Goal: Task Accomplishment & Management: Manage account settings

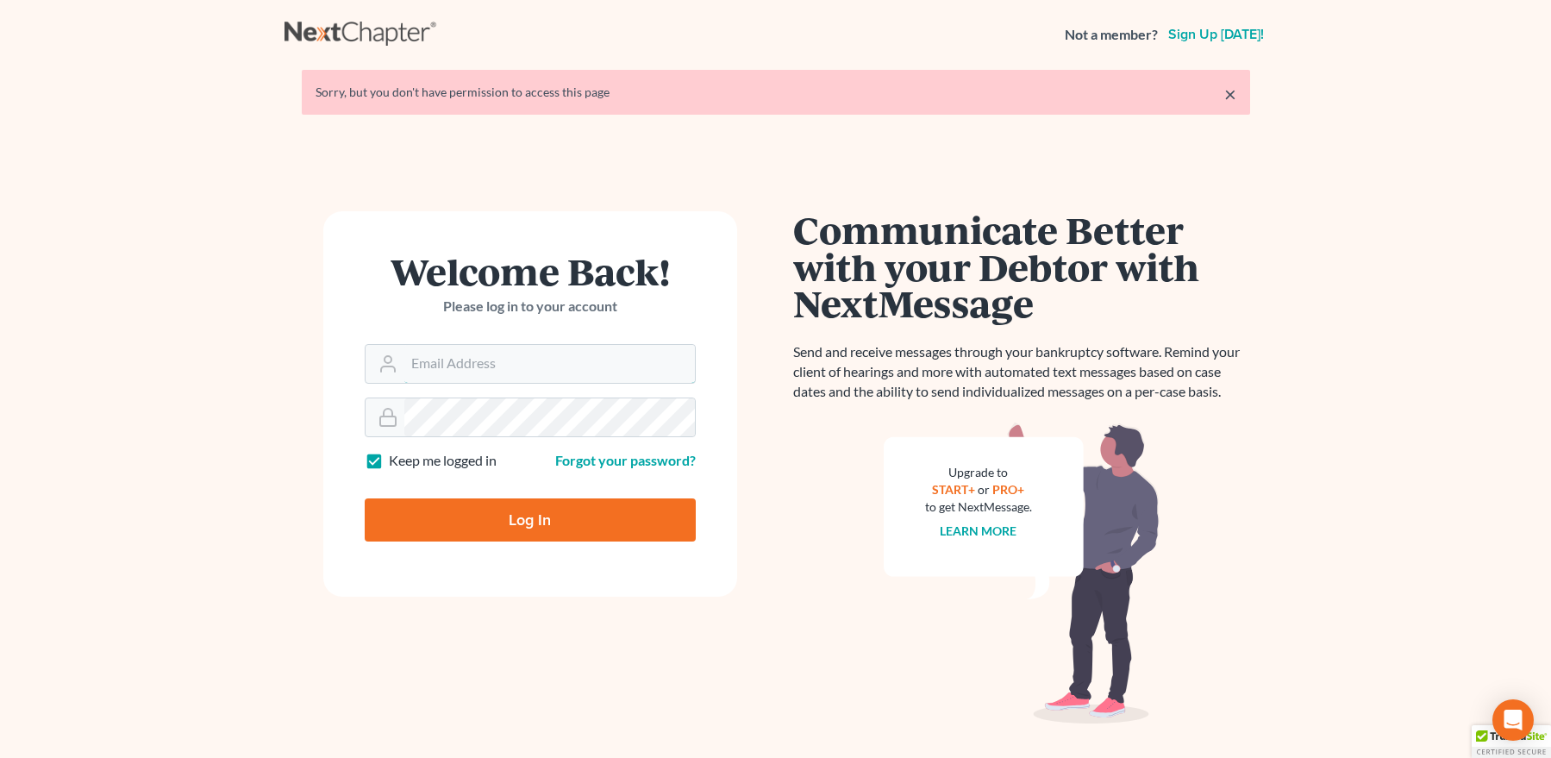
type input "[EMAIL_ADDRESS][DOMAIN_NAME]"
click at [504, 514] on input "Log In" at bounding box center [530, 519] width 331 height 43
type input "Thinking..."
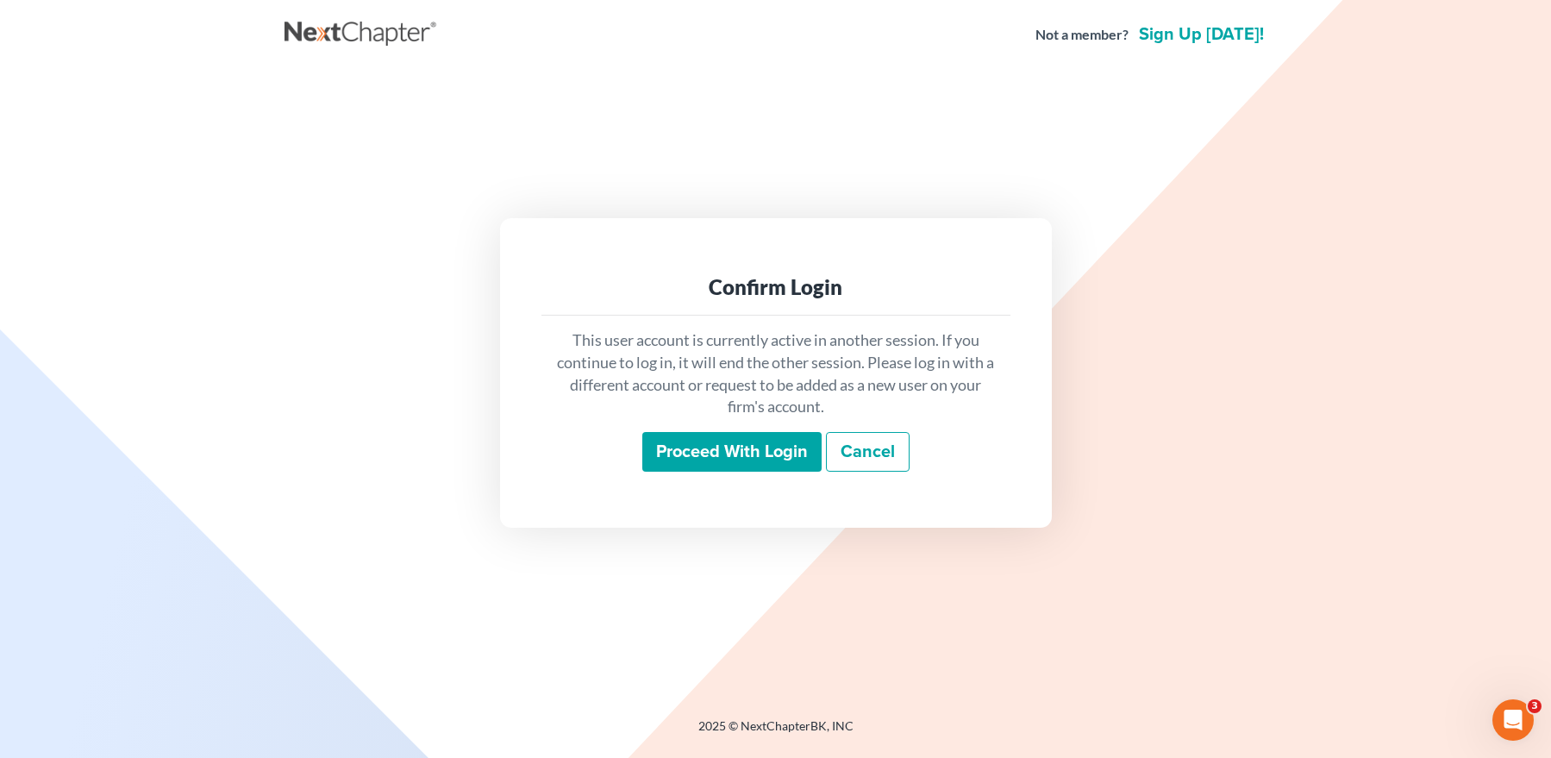
click at [720, 447] on input "Proceed with login" at bounding box center [731, 452] width 179 height 40
